Goal: Information Seeking & Learning: Check status

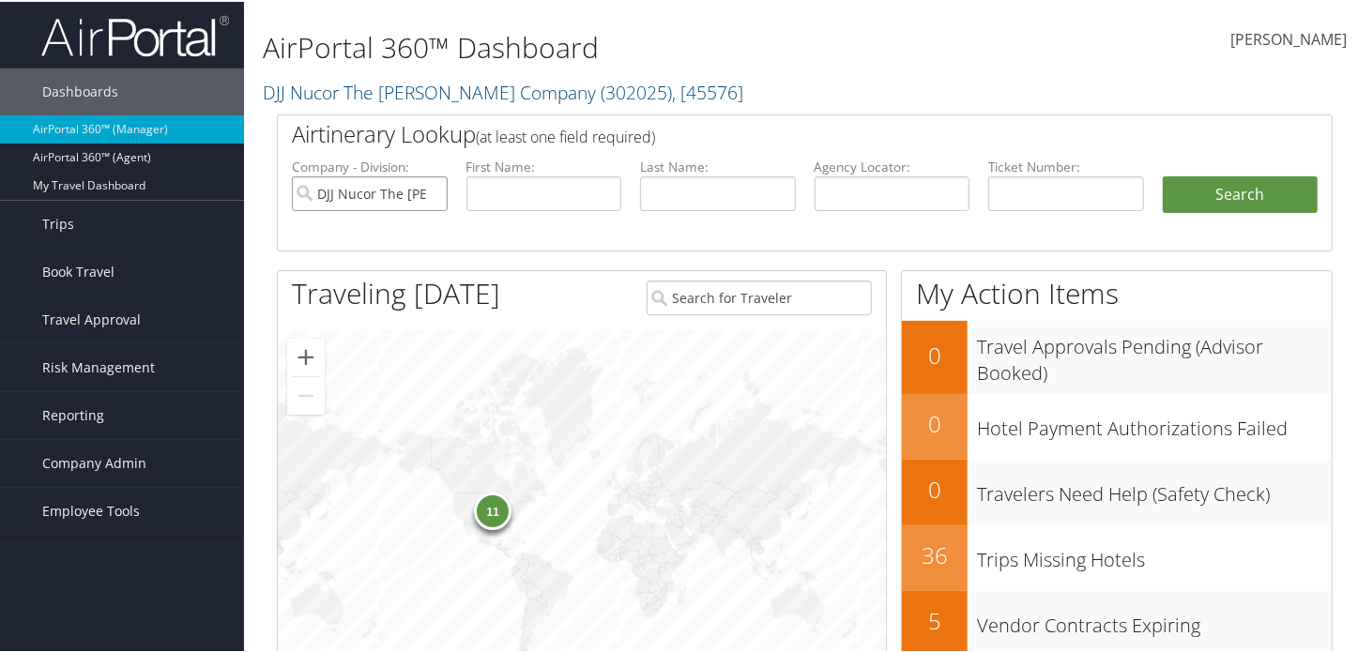
click at [431, 193] on input "DJJ Nucor The [PERSON_NAME] Company" at bounding box center [370, 192] width 156 height 35
click at [102, 461] on span "Company Admin" at bounding box center [94, 461] width 104 height 47
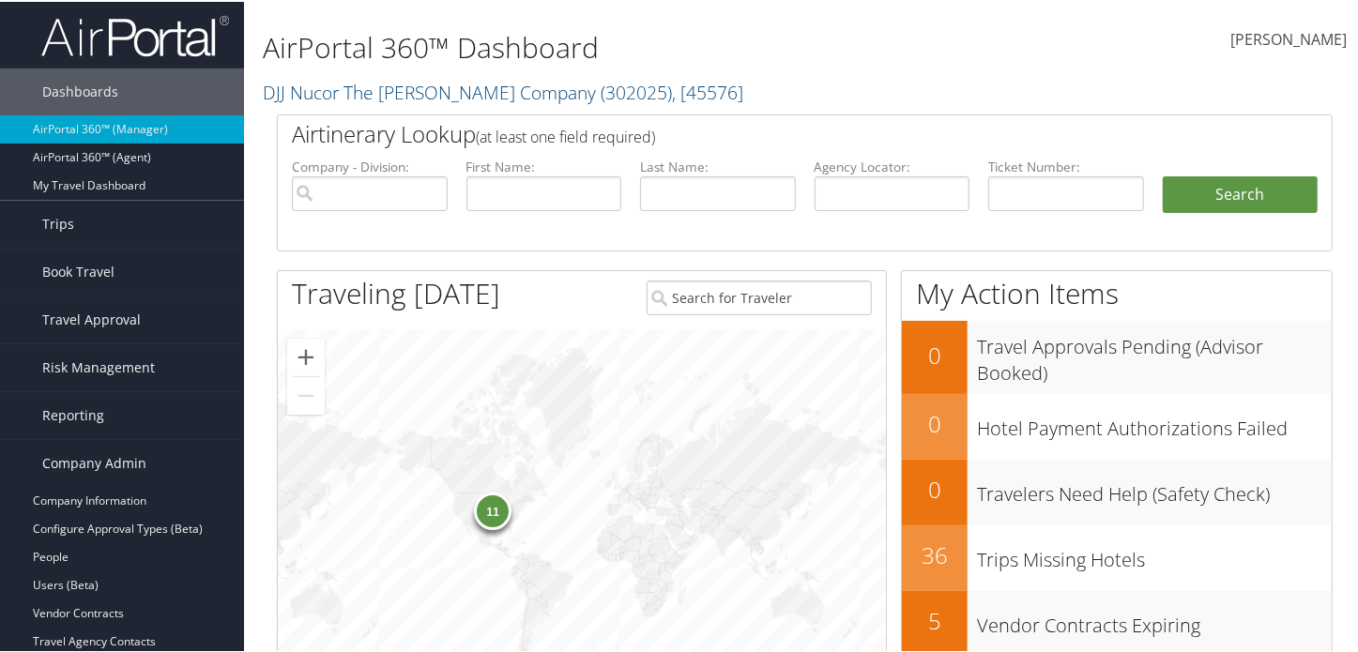
drag, startPoint x: 110, startPoint y: 403, endPoint x: 111, endPoint y: 438, distance: 35.7
click at [111, 403] on link "Reporting" at bounding box center [122, 413] width 244 height 47
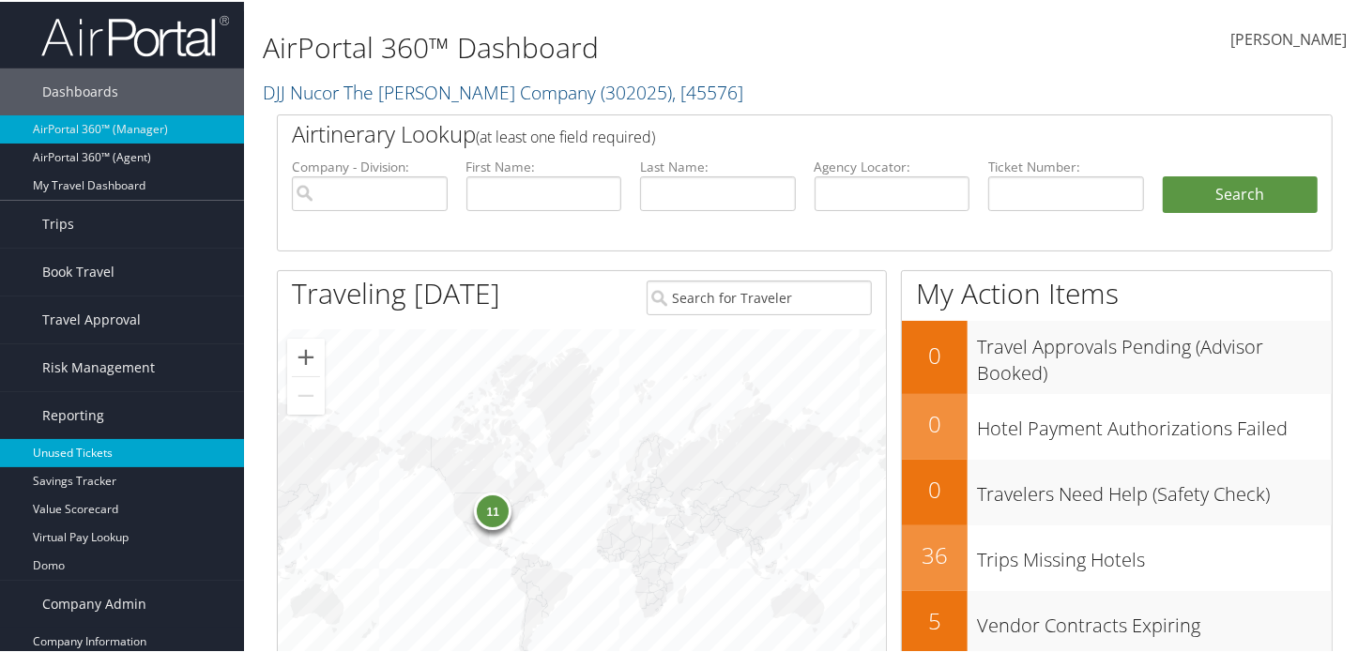
click at [84, 455] on link "Unused Tickets" at bounding box center [122, 451] width 244 height 28
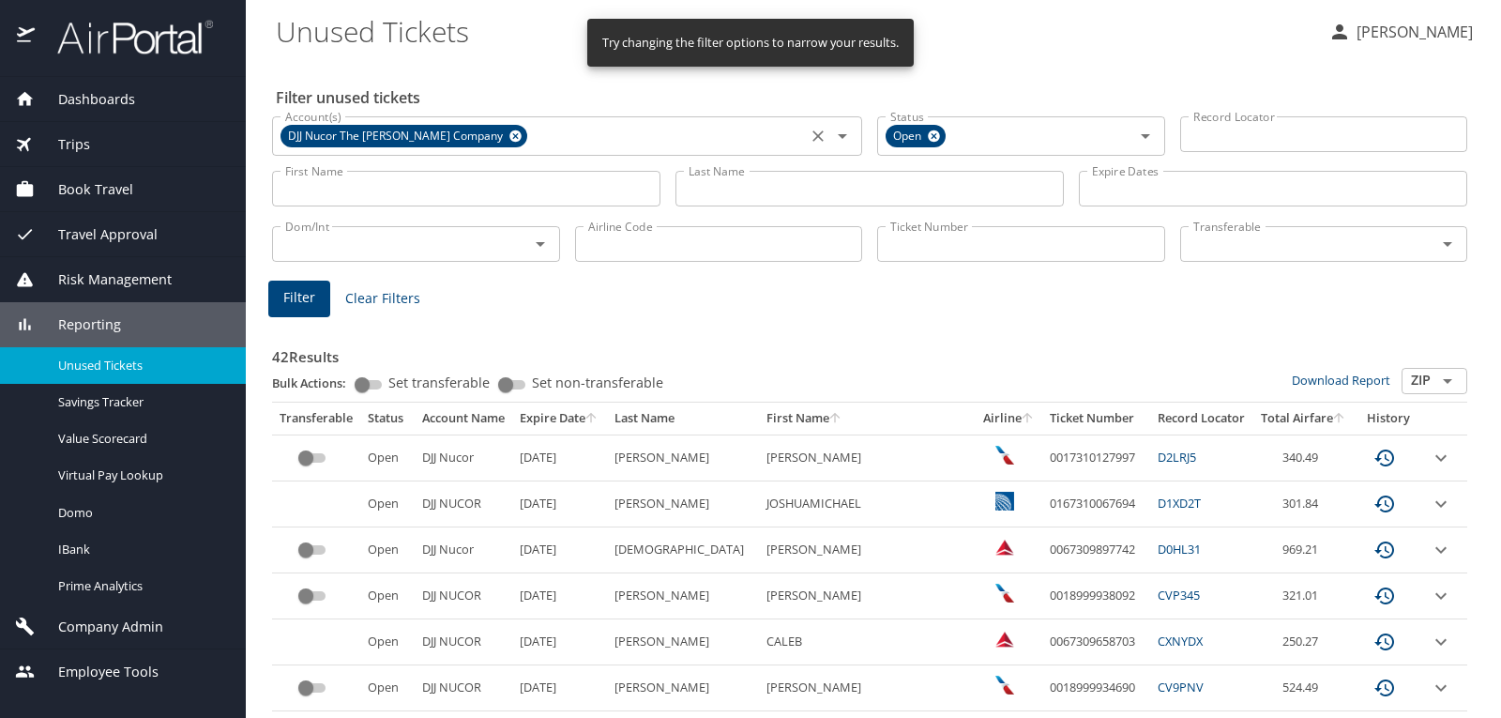
click at [509, 131] on icon at bounding box center [515, 136] width 12 height 12
click at [932, 144] on icon at bounding box center [934, 136] width 14 height 21
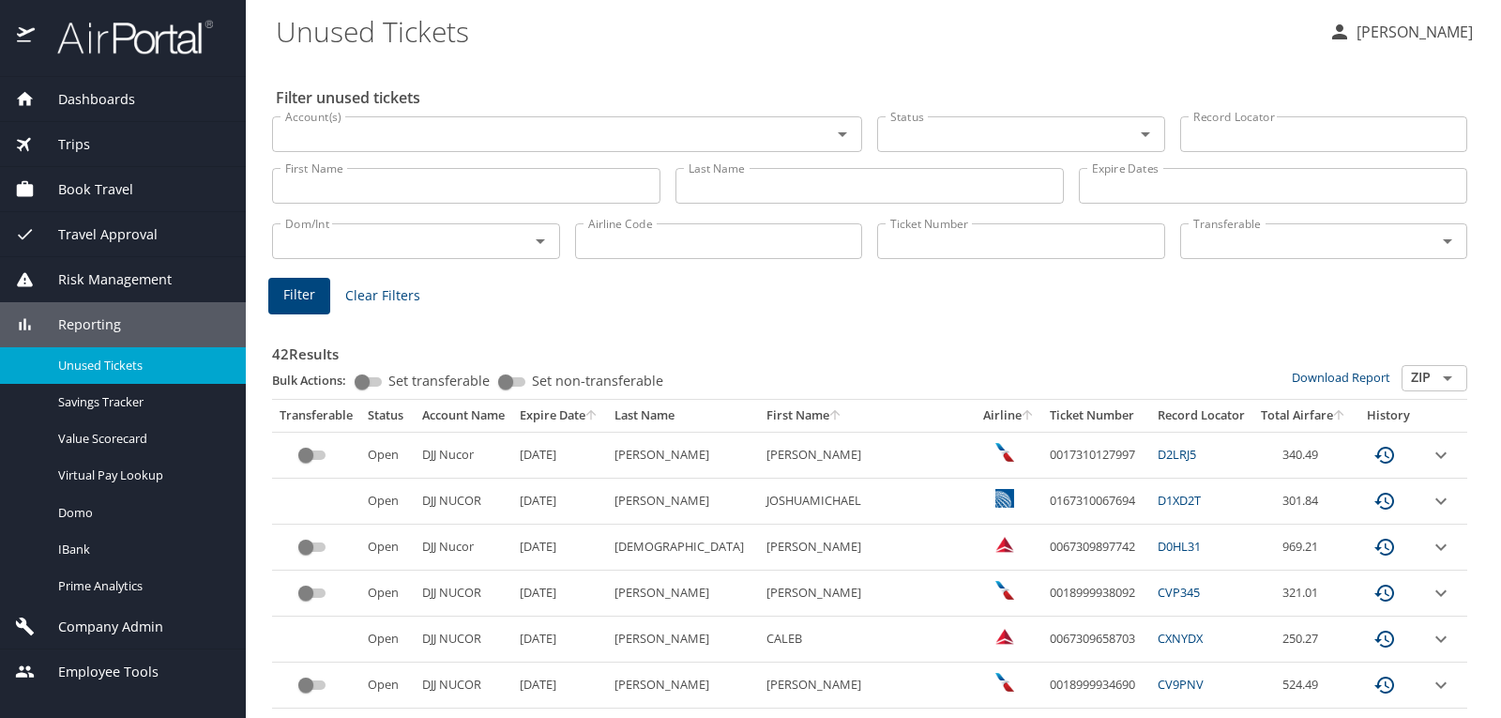
click at [1300, 150] on input "Record Locator" at bounding box center [1324, 134] width 288 height 36
paste input "D8RN3J"
type input "D8RN3J"
click at [290, 303] on span "Filter" at bounding box center [299, 294] width 32 height 23
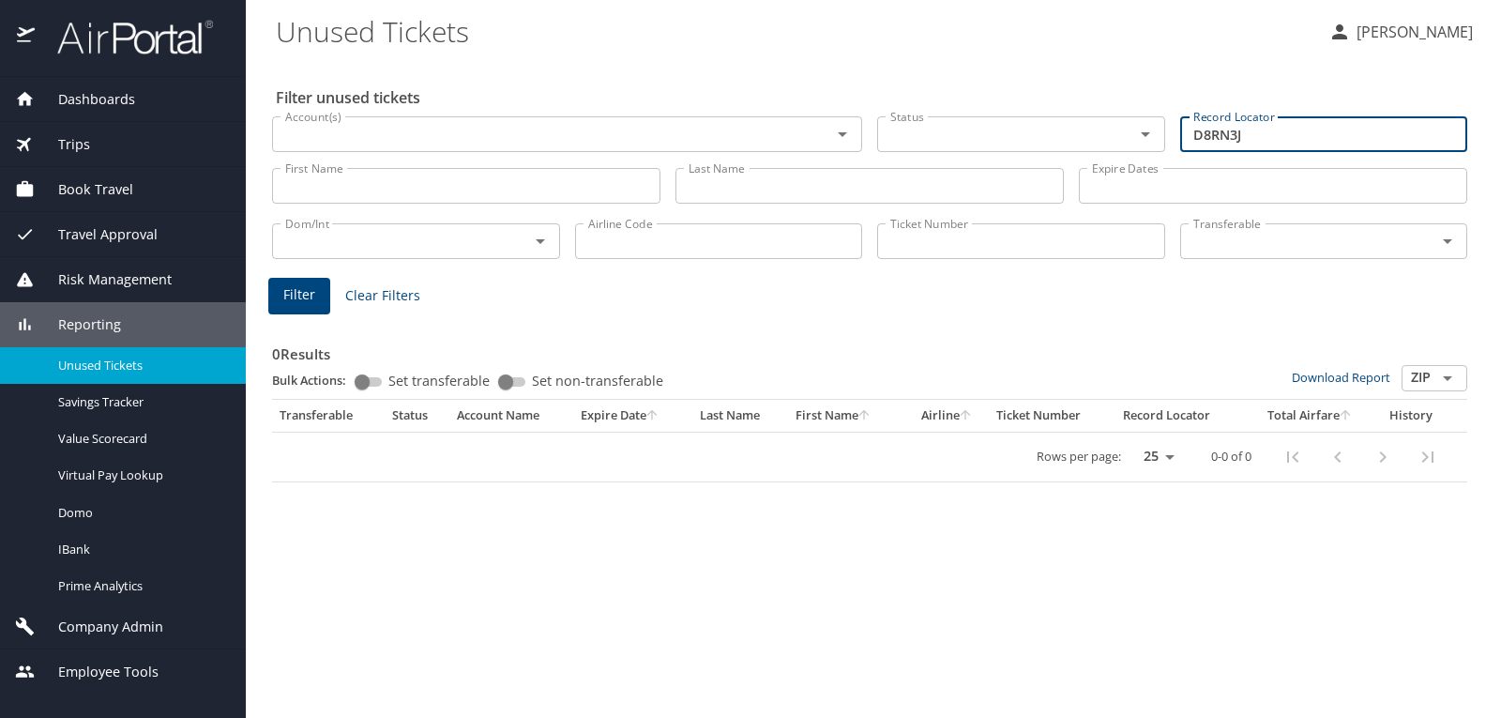
click at [1222, 140] on input "D8RN3J" at bounding box center [1324, 134] width 288 height 36
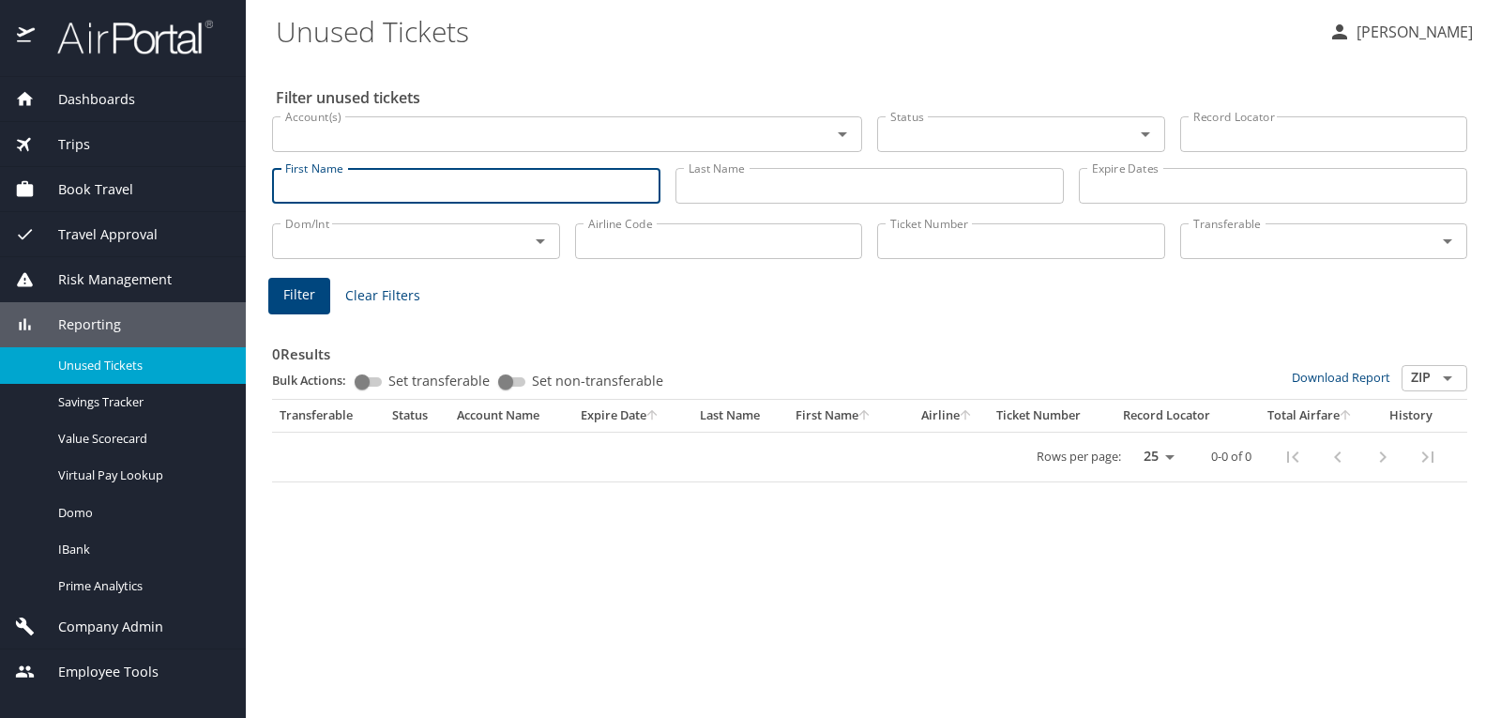
click at [508, 193] on input "First Name" at bounding box center [466, 186] width 388 height 36
type input "christian"
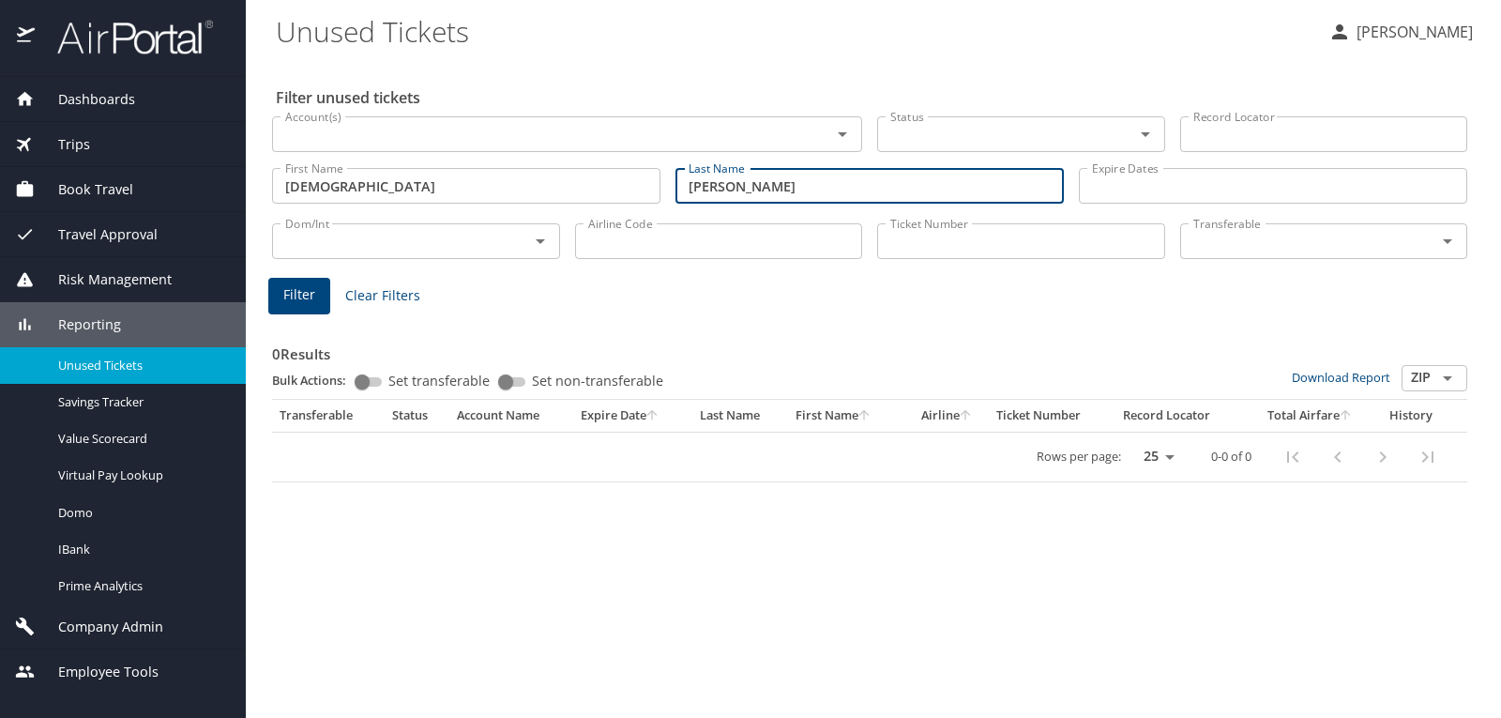
type input "michel"
click at [311, 302] on span "Filter" at bounding box center [299, 294] width 32 height 23
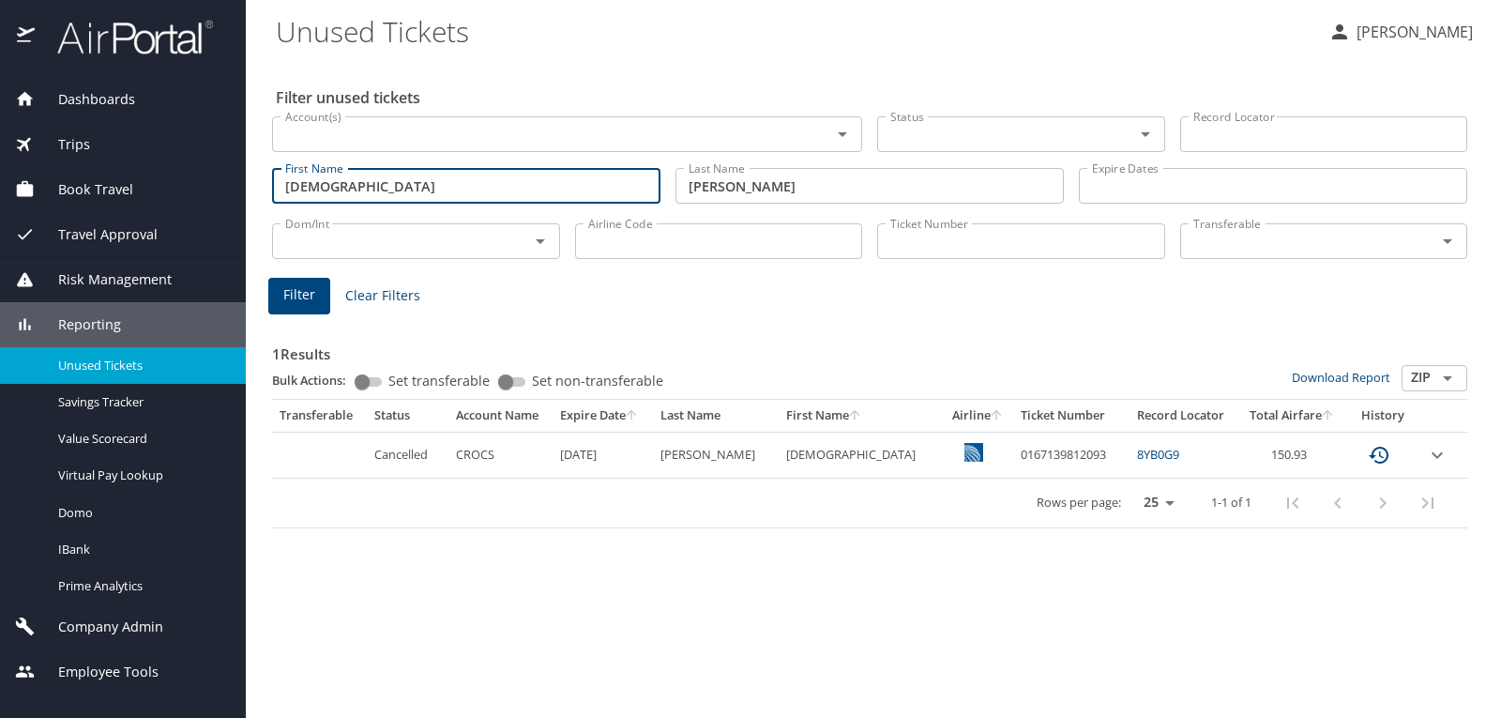
click at [311, 184] on input "christian" at bounding box center [466, 186] width 388 height 36
type input "alexander"
click at [710, 185] on input "michel" at bounding box center [870, 186] width 388 height 36
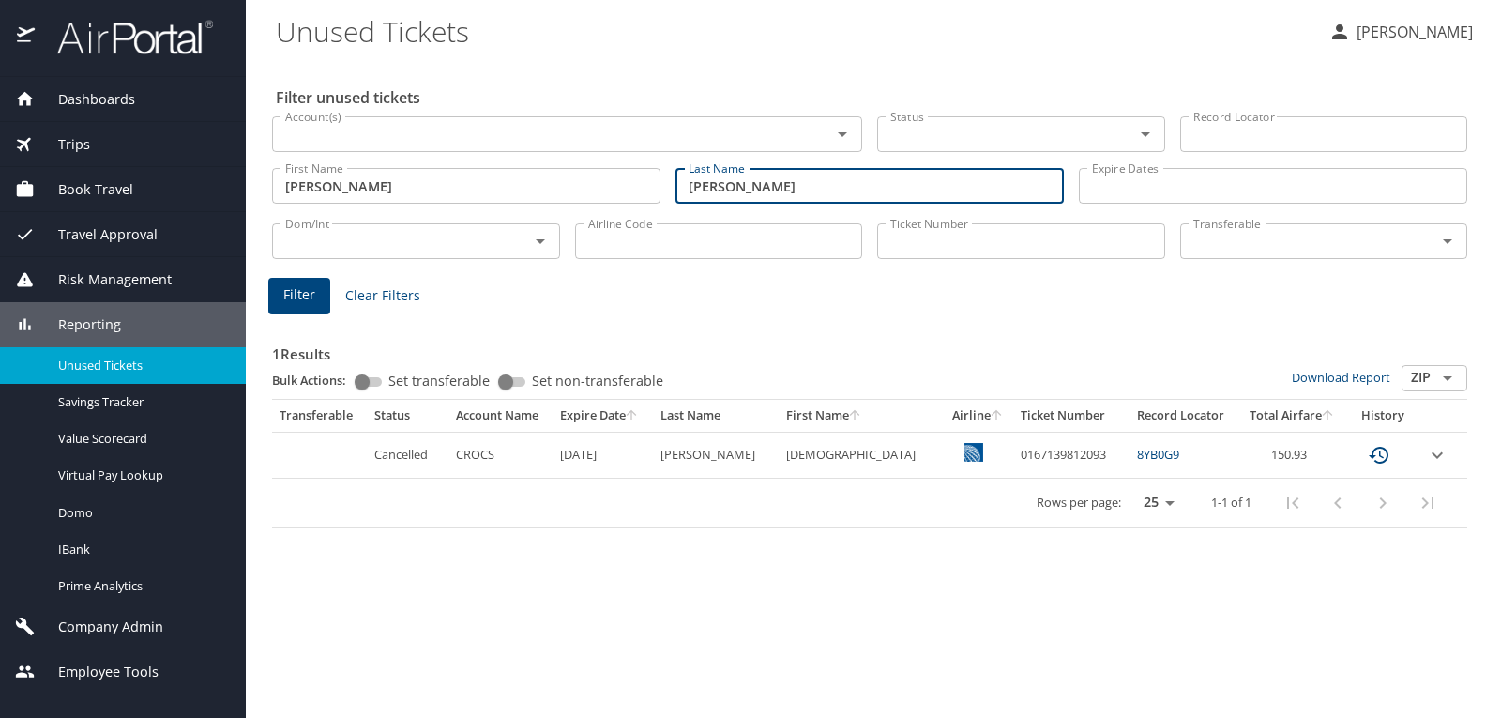
click at [710, 185] on input "michel" at bounding box center [870, 186] width 388 height 36
click at [284, 308] on button "Filter" at bounding box center [299, 296] width 62 height 37
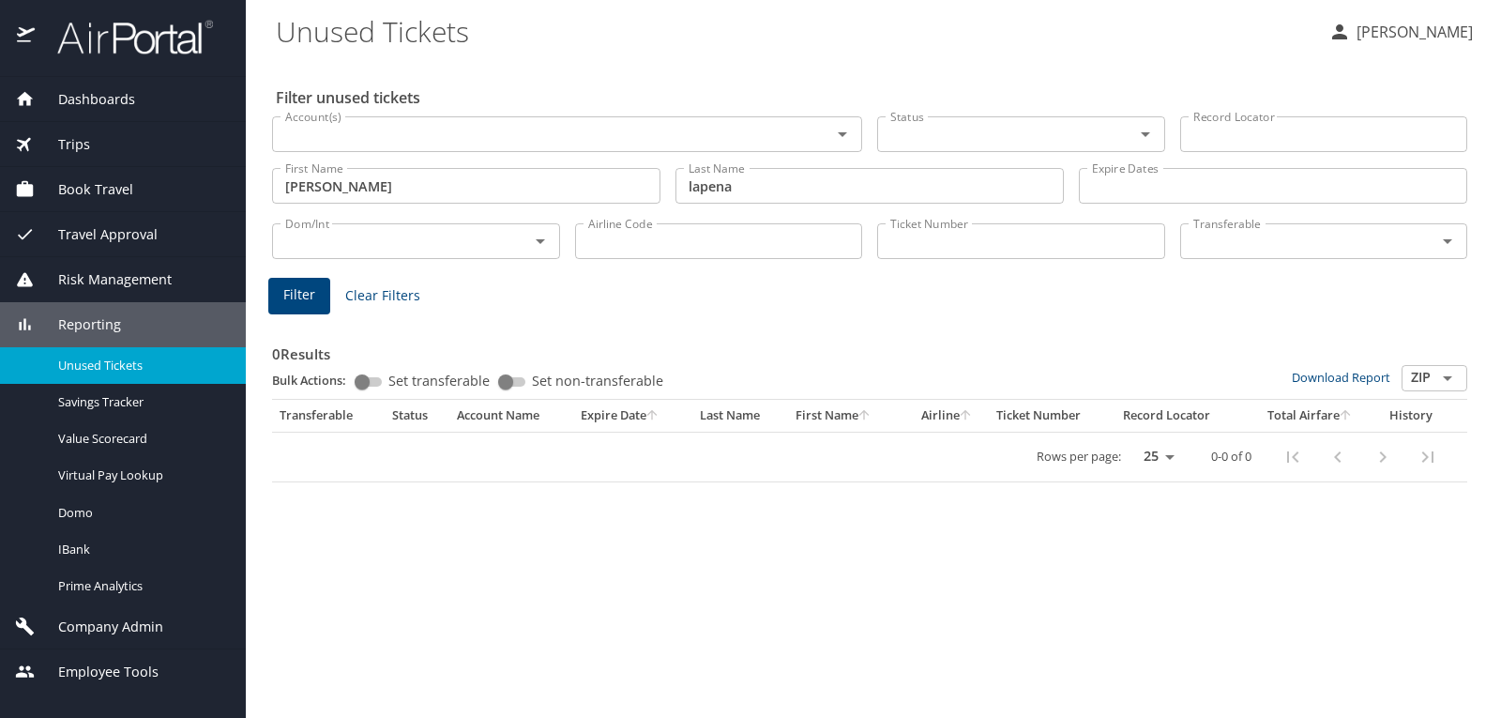
click at [793, 192] on input "lapena" at bounding box center [870, 186] width 388 height 36
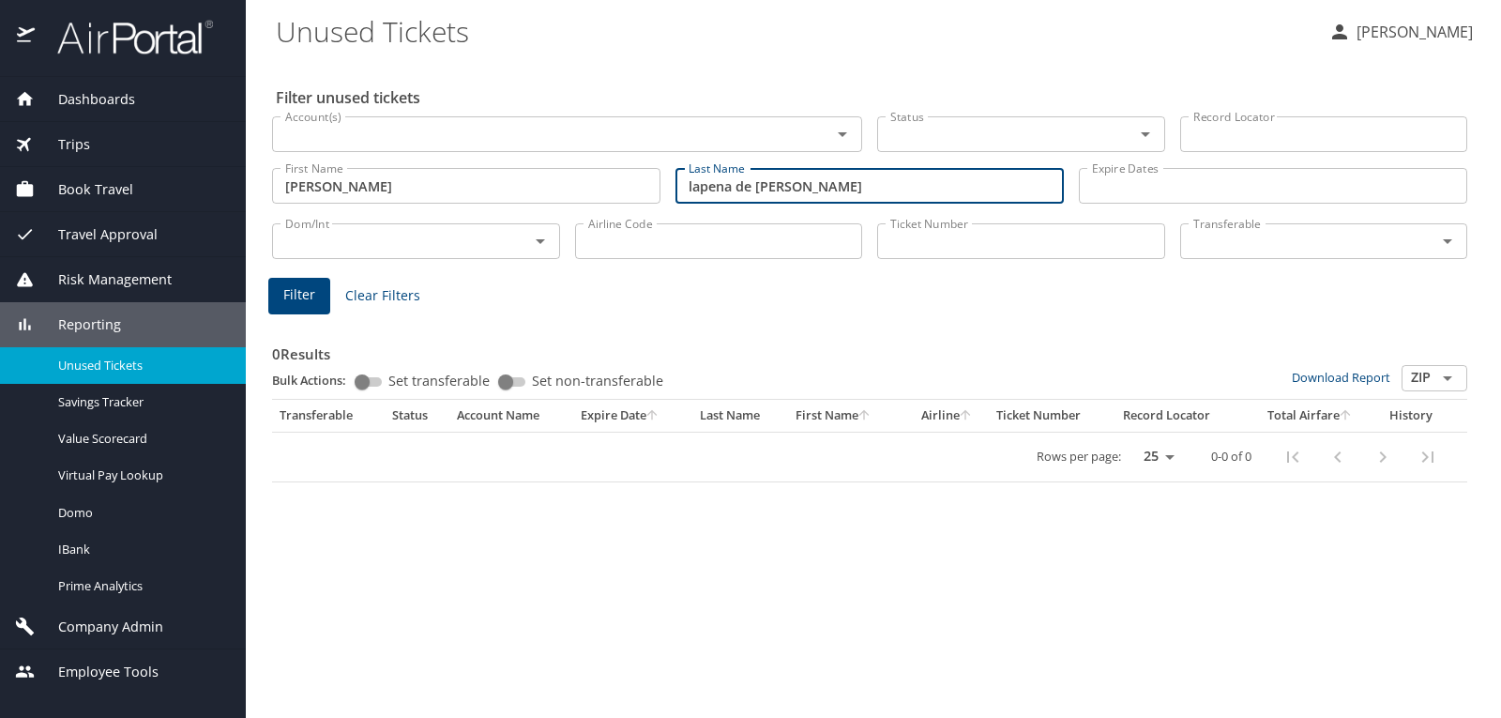
type input "lapena de leon"
click at [296, 296] on span "Filter" at bounding box center [299, 294] width 32 height 23
drag, startPoint x: 807, startPoint y: 193, endPoint x: 669, endPoint y: 217, distance: 139.9
click at [684, 207] on div "Last Name lapena de leon Last Name" at bounding box center [870, 186] width 388 height 52
type input "d"
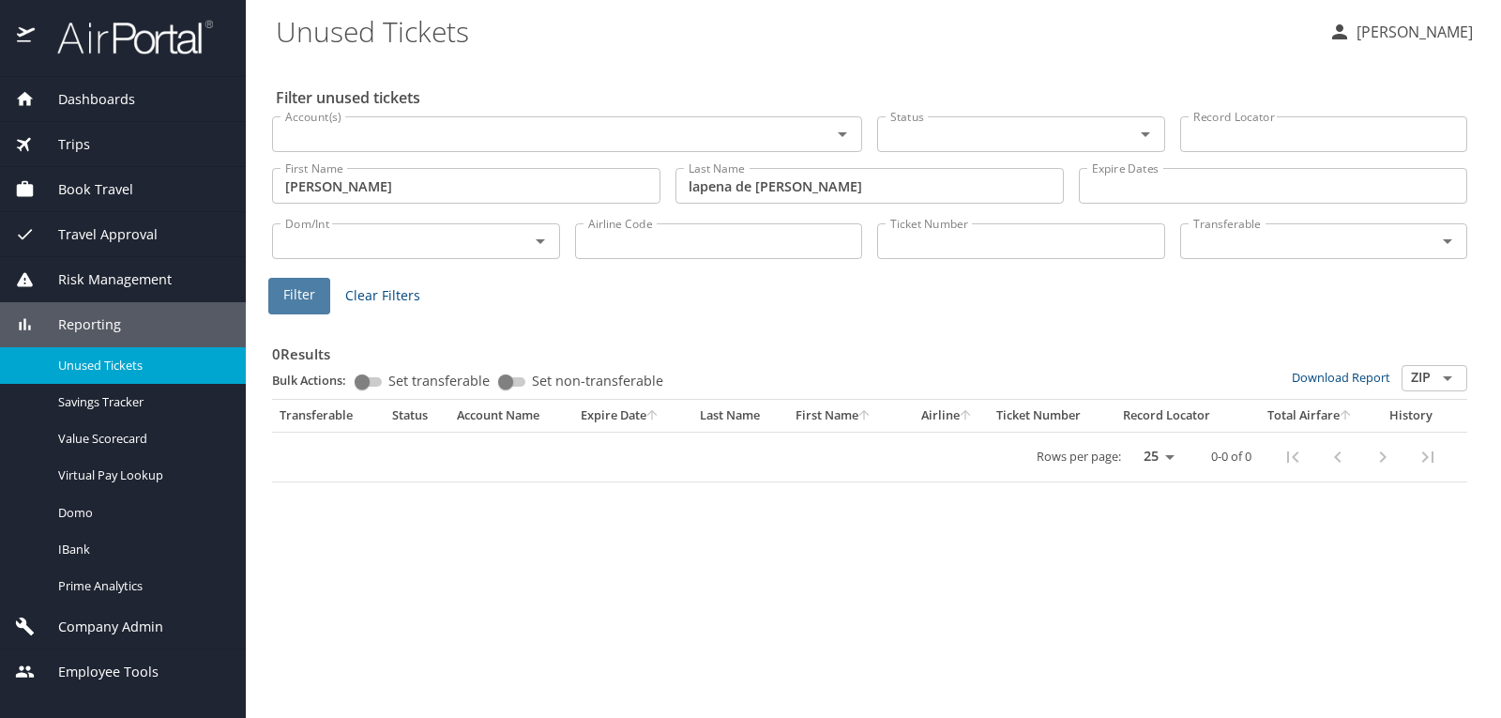
click at [308, 283] on span "Filter" at bounding box center [299, 294] width 32 height 23
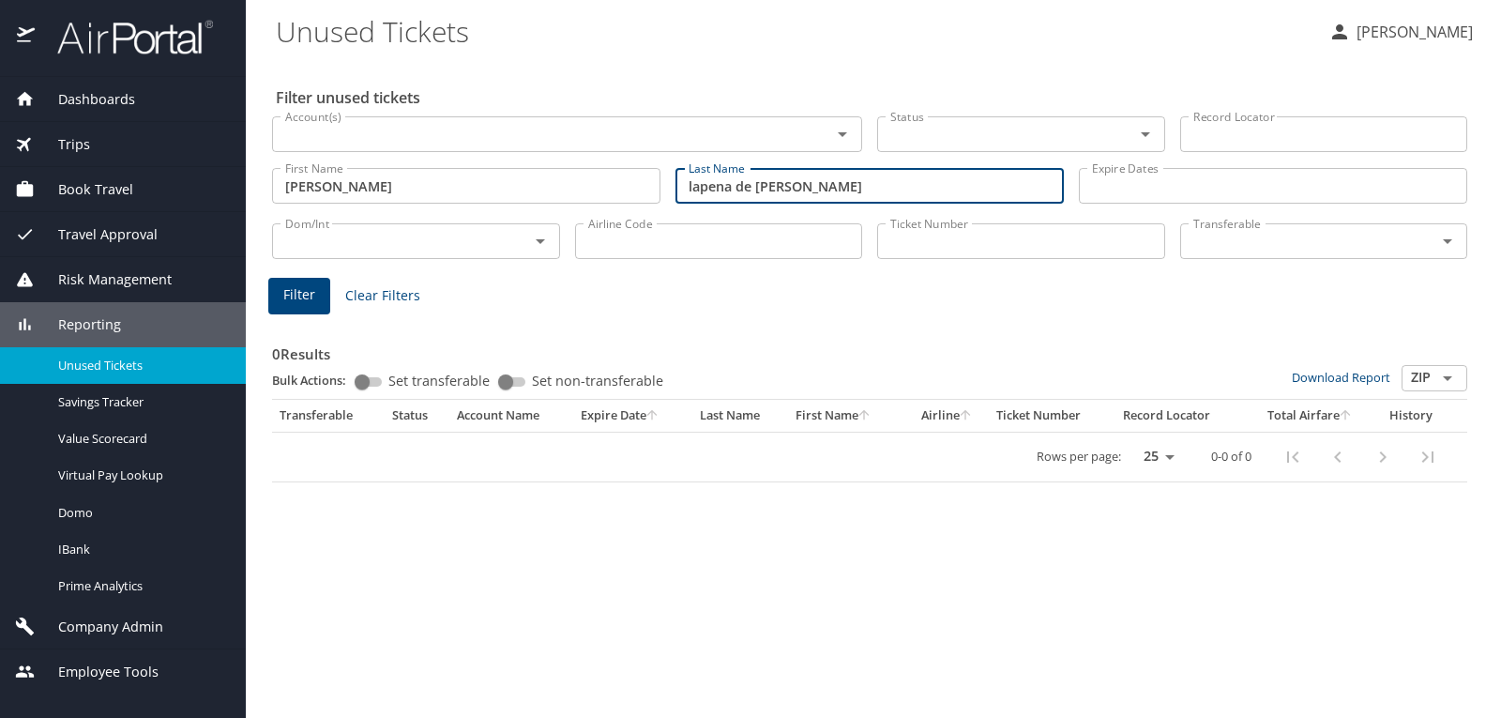
click at [733, 194] on input "lapena de leon jr" at bounding box center [870, 186] width 388 height 36
type input "de leon jr"
click at [309, 306] on span "Filter" at bounding box center [299, 294] width 32 height 23
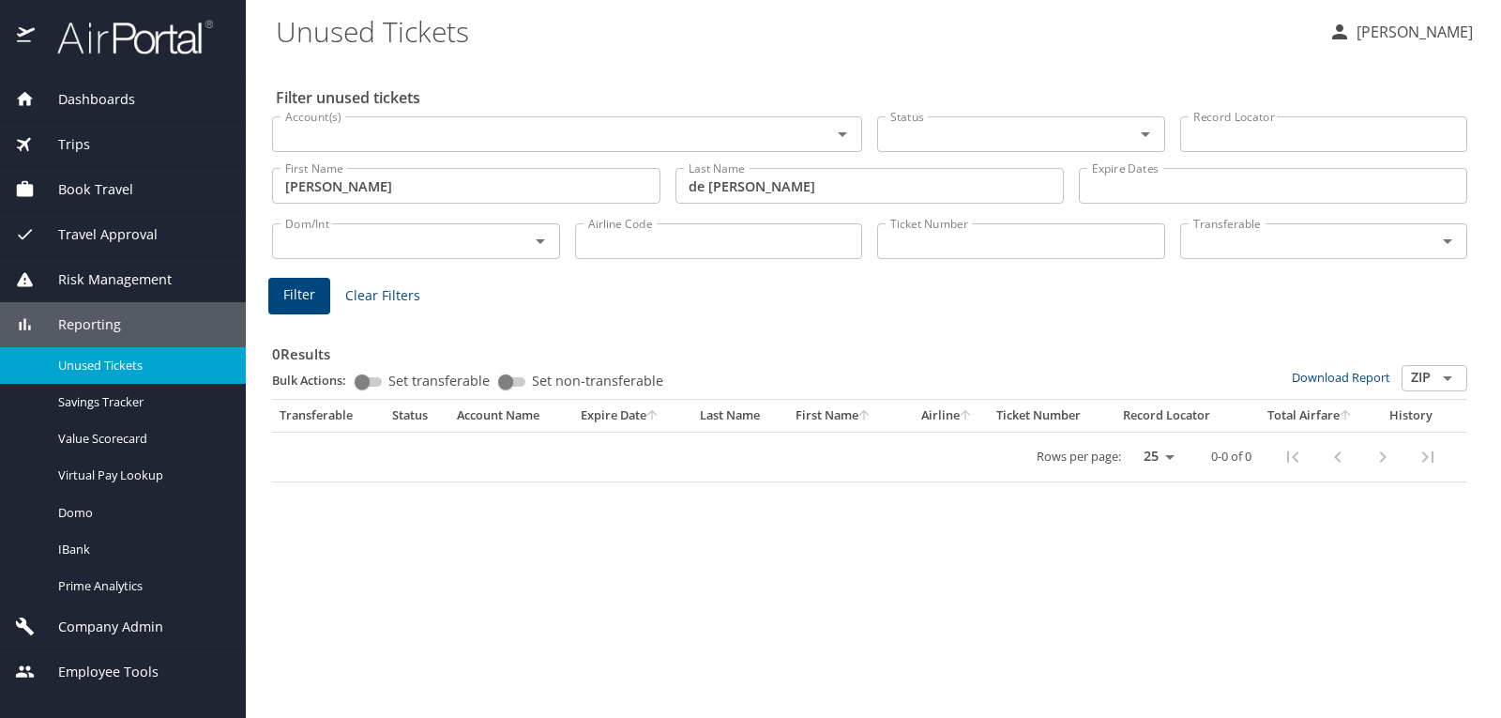
drag, startPoint x: 1015, startPoint y: 238, endPoint x: 953, endPoint y: 233, distance: 62.2
click at [1015, 238] on input "Ticket Number" at bounding box center [1021, 241] width 288 height 36
paste input "0017140328232"
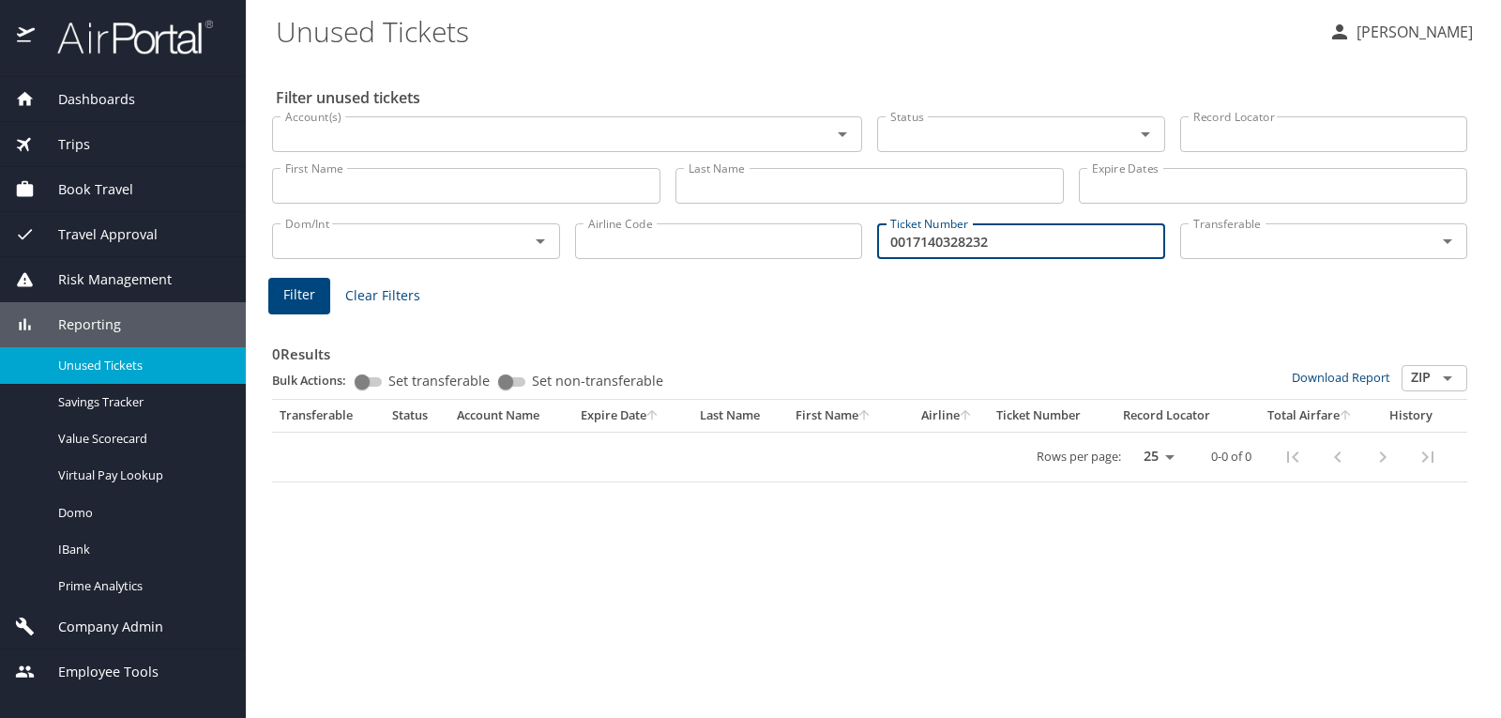
type input "0017140328232"
click at [272, 287] on button "Filter" at bounding box center [299, 296] width 62 height 37
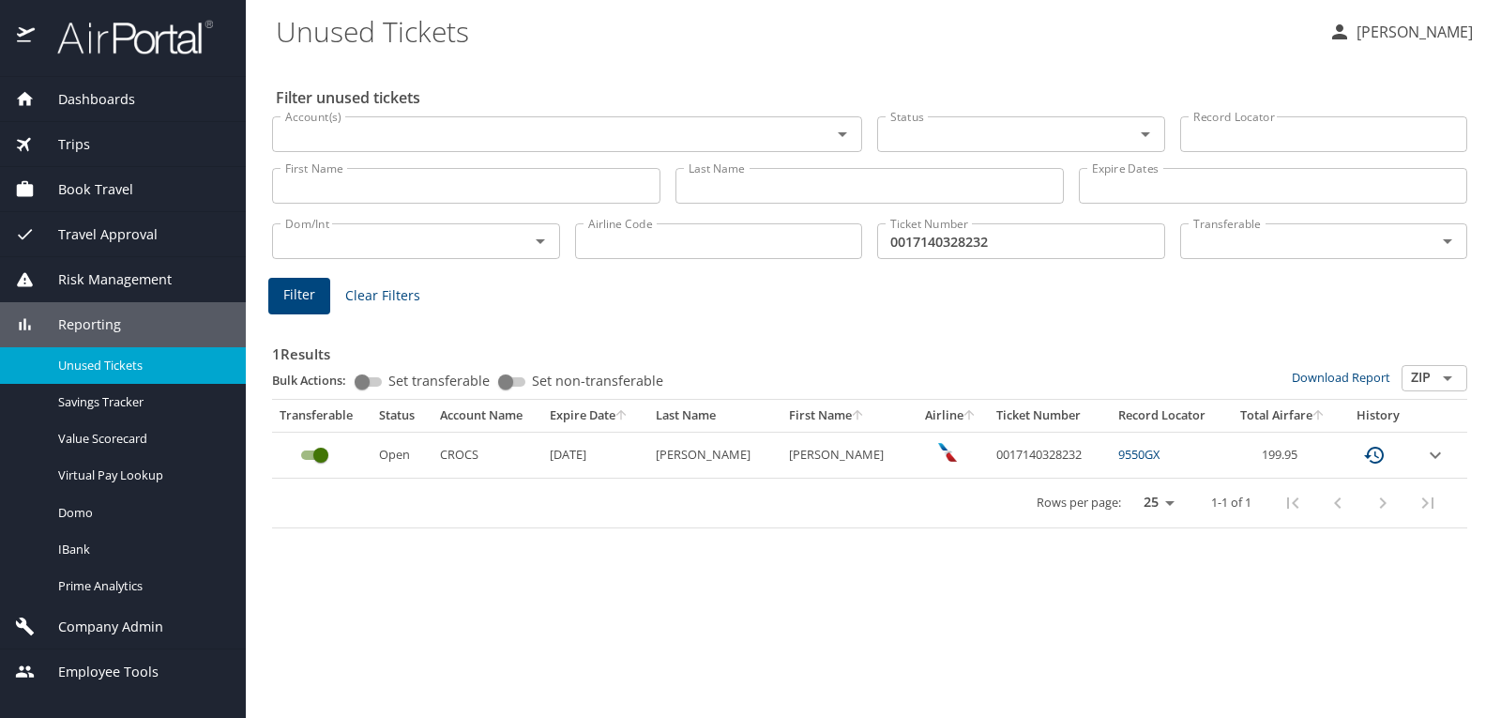
click at [173, 100] on div "Dashboards" at bounding box center [123, 99] width 216 height 21
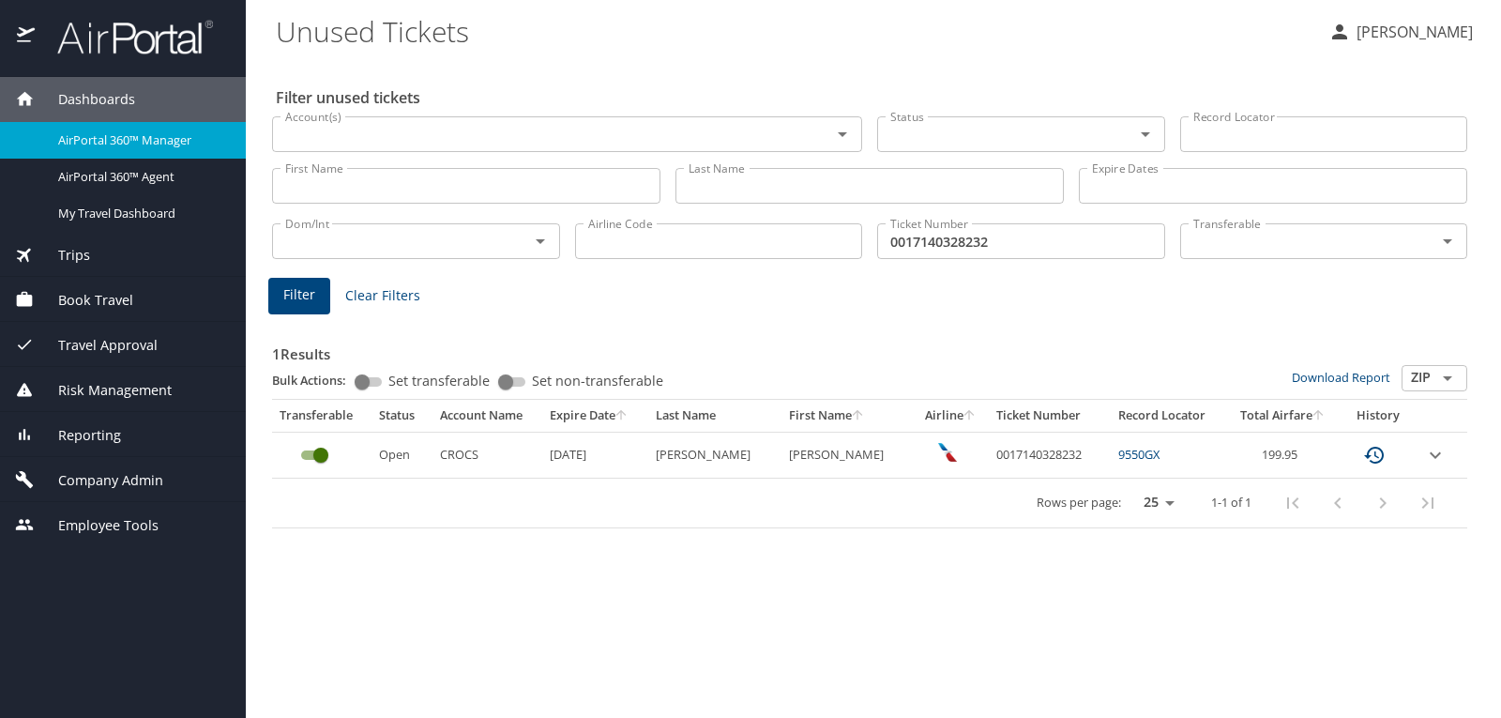
click at [171, 146] on span "AirPortal 360™ Manager" at bounding box center [140, 140] width 165 height 18
